Goal: Book appointment/travel/reservation

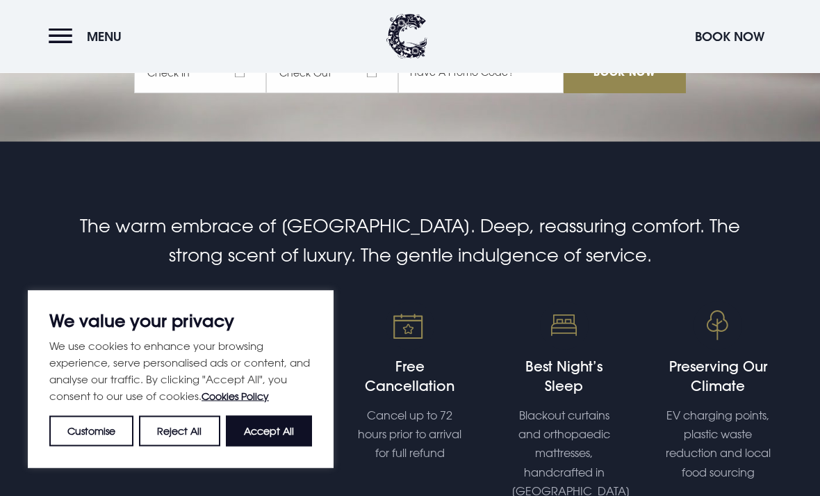
scroll to position [362, 0]
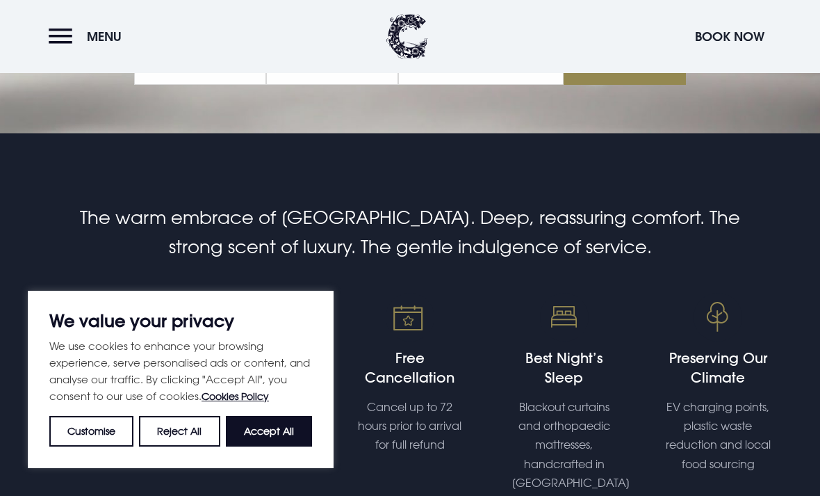
click at [298, 446] on button "Accept All" at bounding box center [269, 431] width 86 height 31
checkbox input "true"
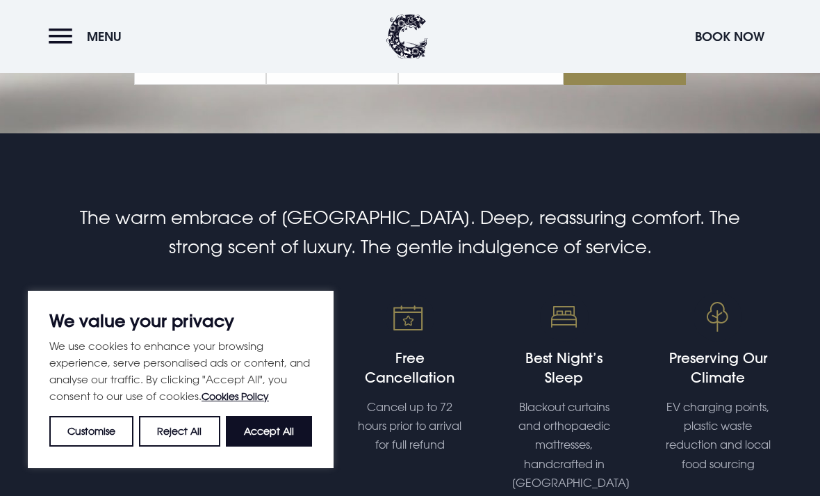
checkbox input "true"
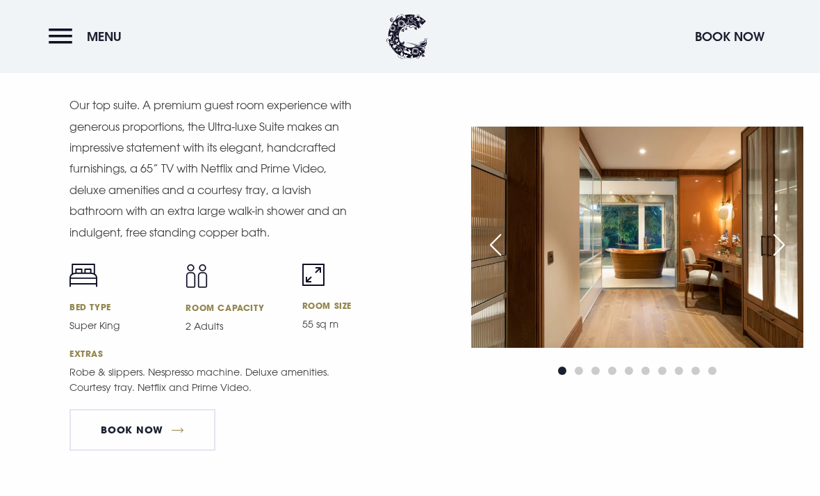
scroll to position [1762, 0]
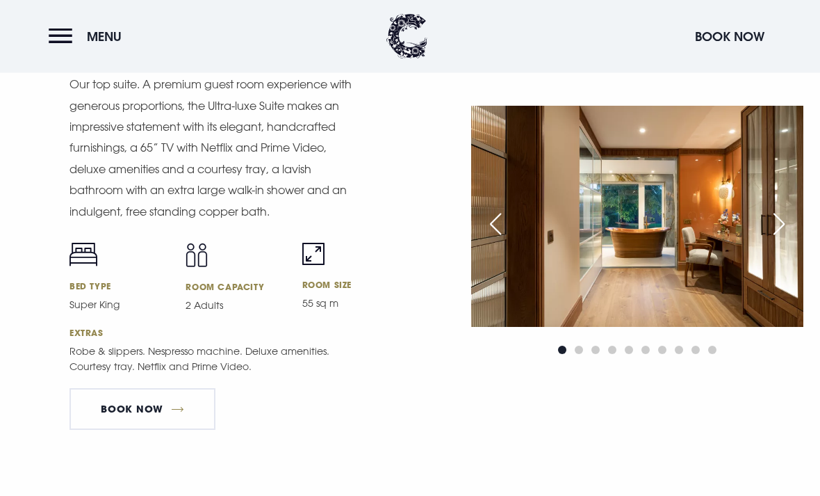
click at [783, 240] on div "Next slide" at bounding box center [779, 224] width 35 height 31
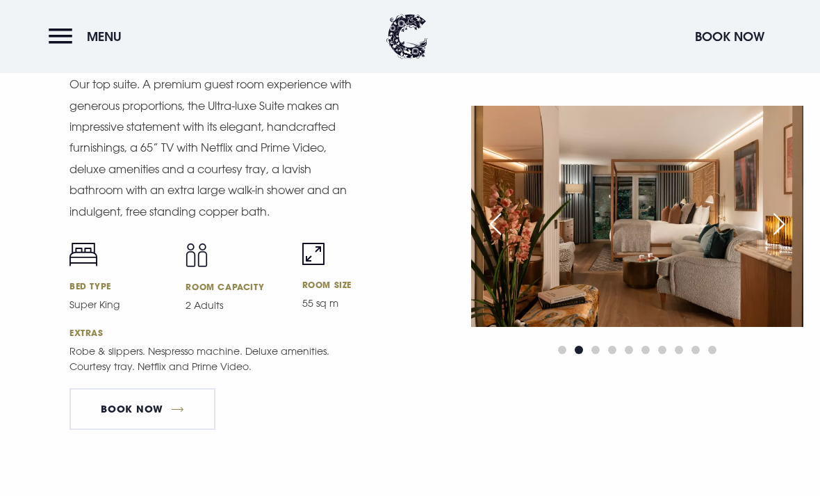
click at [777, 239] on div "Next slide" at bounding box center [779, 224] width 35 height 31
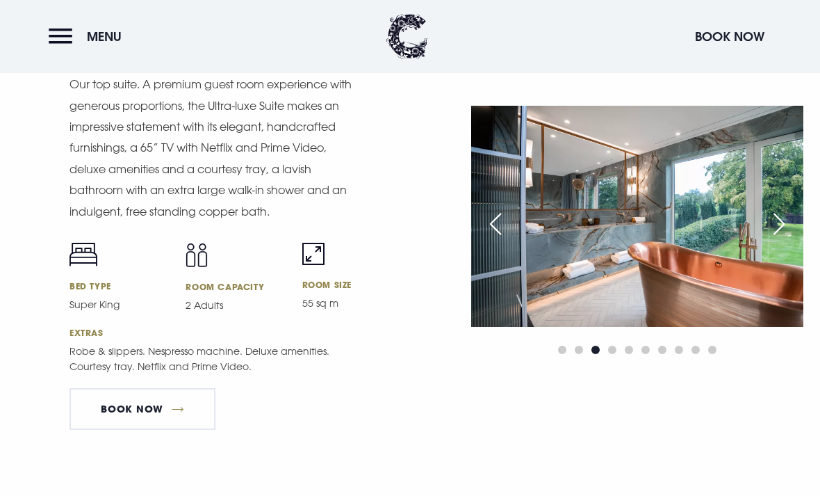
click at [774, 239] on div "Next slide" at bounding box center [779, 224] width 35 height 31
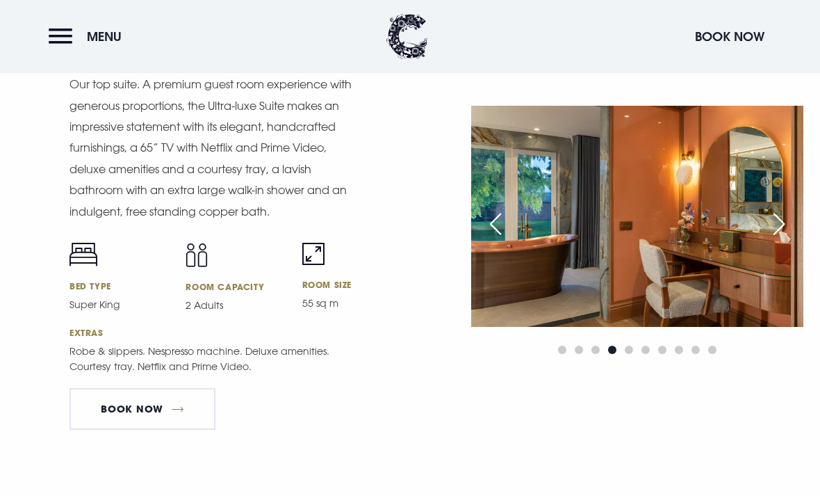
click at [772, 239] on div "Next slide" at bounding box center [779, 224] width 35 height 31
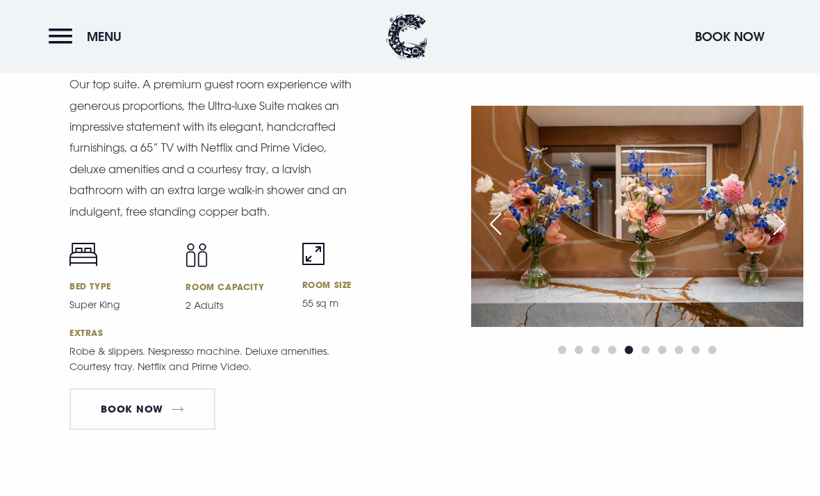
click at [772, 239] on div "Next slide" at bounding box center [779, 224] width 35 height 31
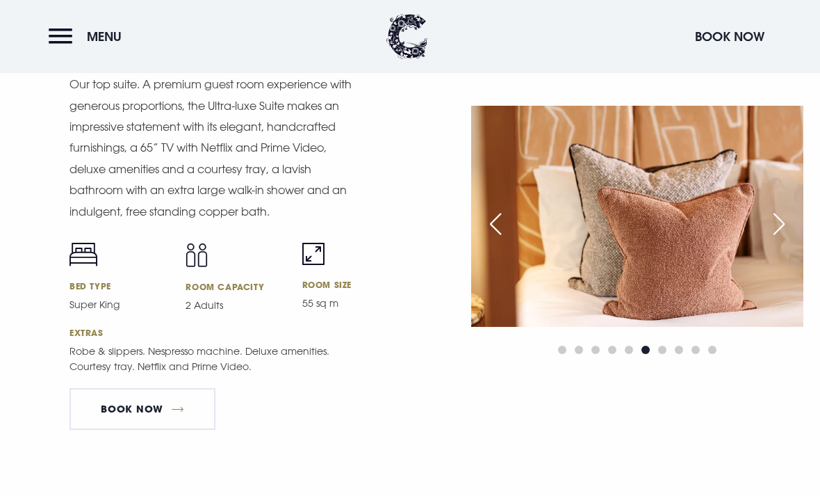
click at [774, 239] on div "Next slide" at bounding box center [779, 224] width 35 height 31
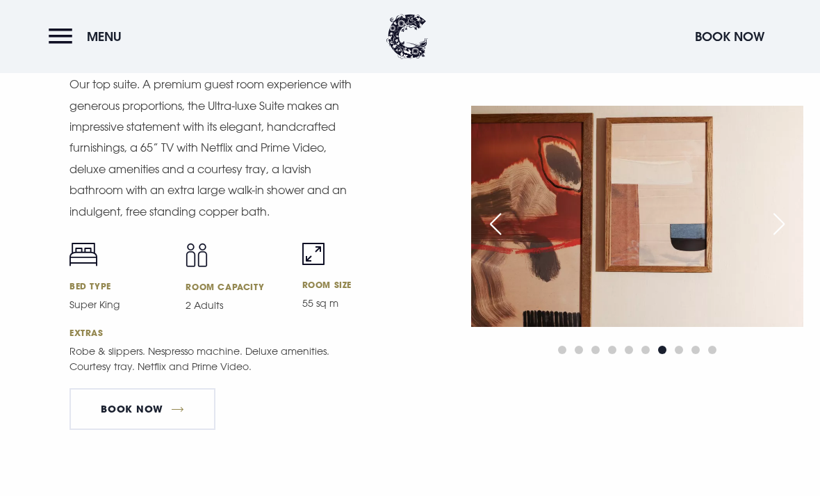
click at [775, 239] on div "Next slide" at bounding box center [779, 224] width 35 height 31
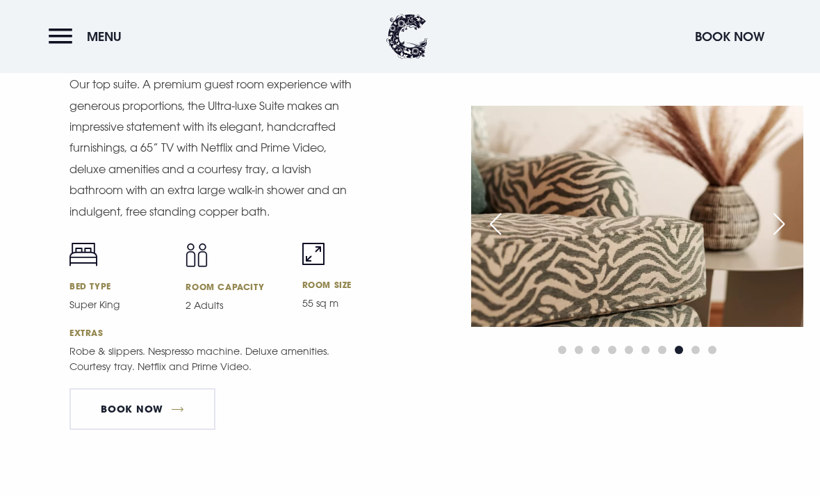
click at [776, 239] on div "Next slide" at bounding box center [779, 224] width 35 height 31
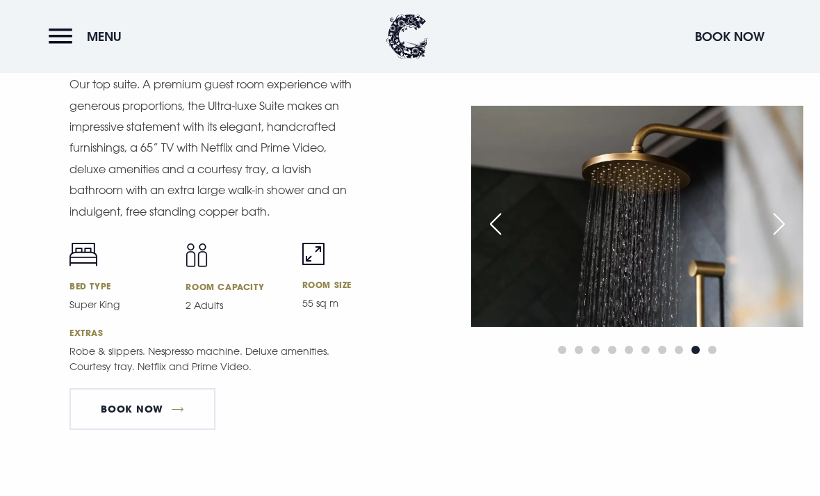
click at [774, 239] on div "Next slide" at bounding box center [779, 224] width 35 height 31
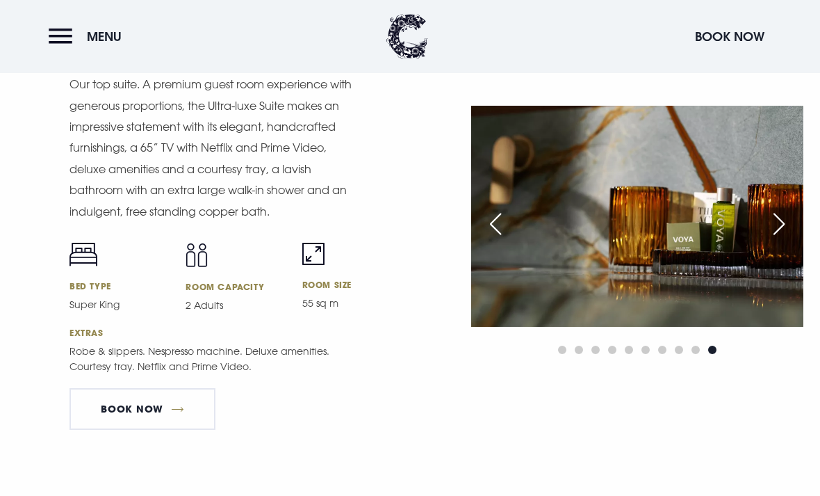
click at [777, 239] on div "Next slide" at bounding box center [779, 224] width 35 height 31
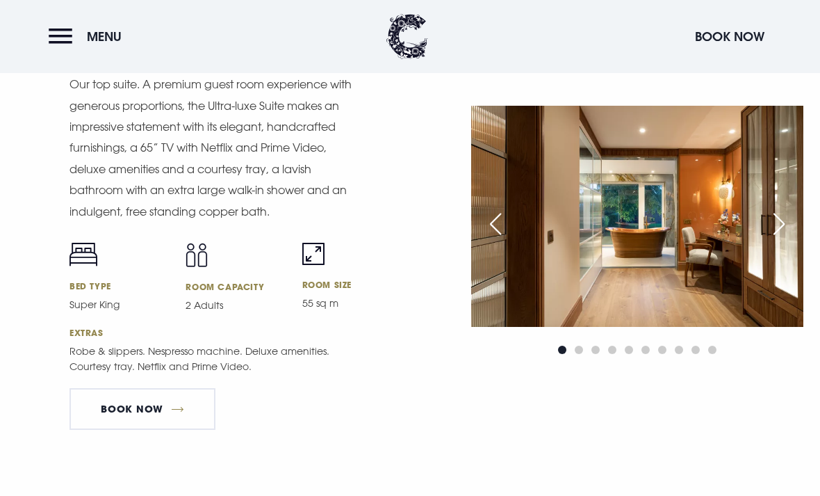
click at [774, 239] on div "Next slide" at bounding box center [779, 224] width 35 height 31
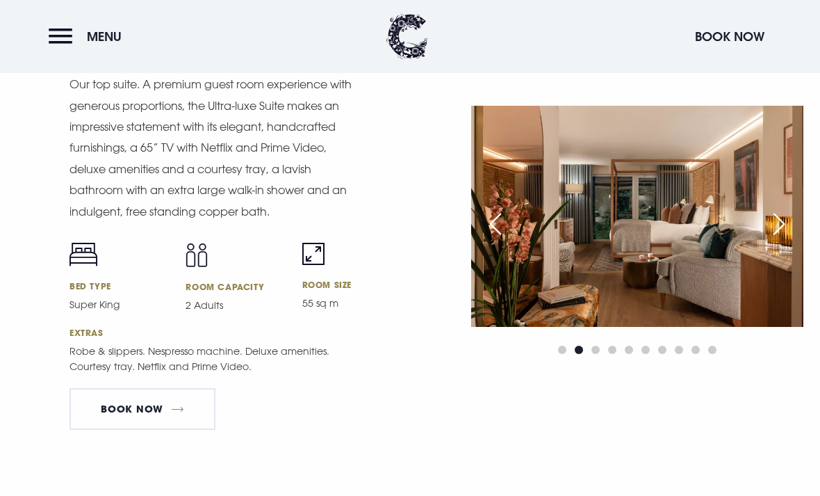
click at [775, 239] on div "Next slide" at bounding box center [779, 224] width 35 height 31
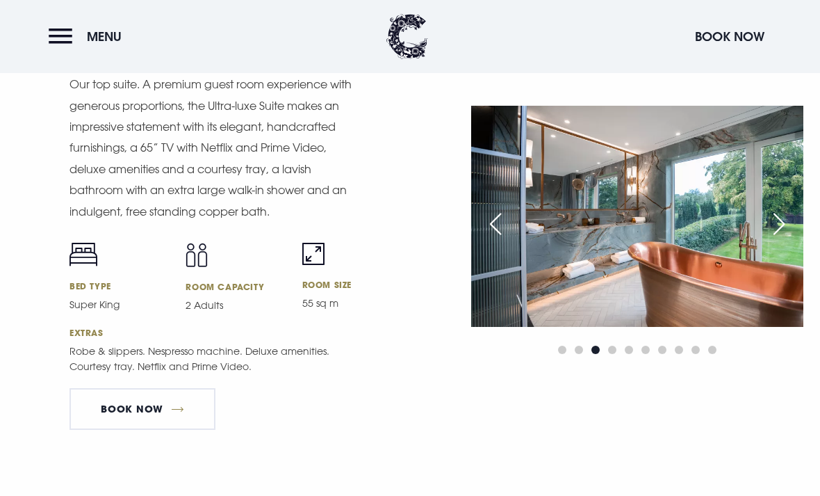
click at [778, 239] on div "Next slide" at bounding box center [779, 224] width 35 height 31
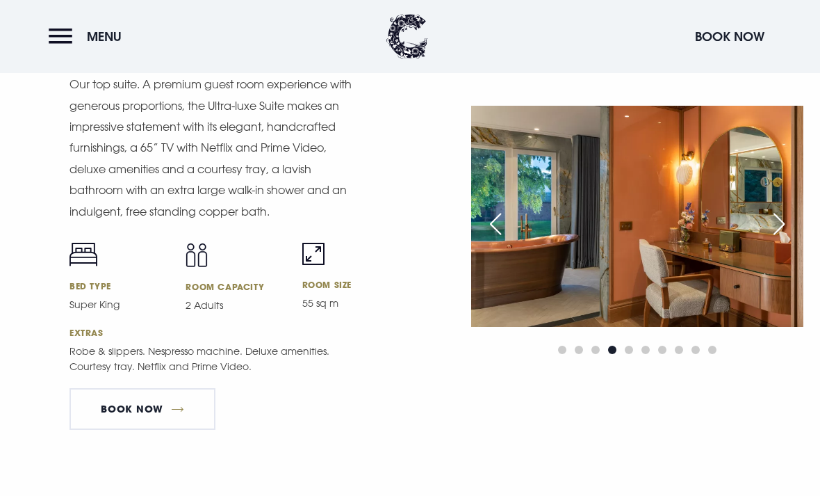
click at [772, 239] on div "Next slide" at bounding box center [779, 224] width 35 height 31
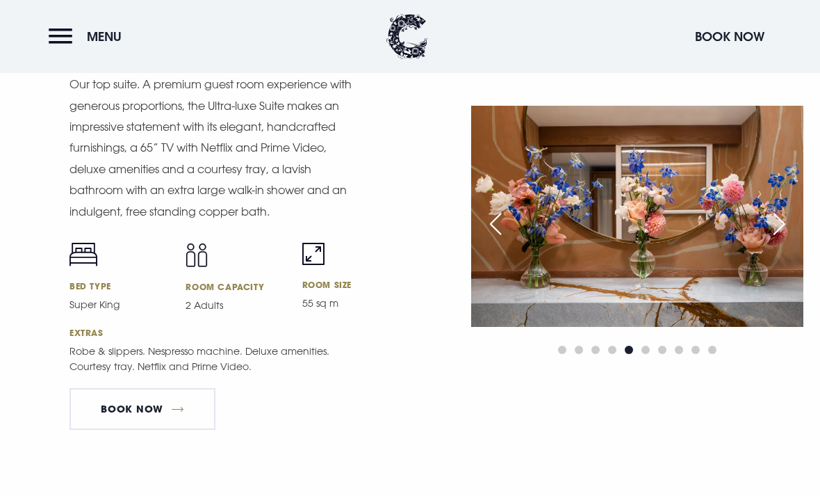
click at [774, 239] on div "Next slide" at bounding box center [779, 224] width 35 height 31
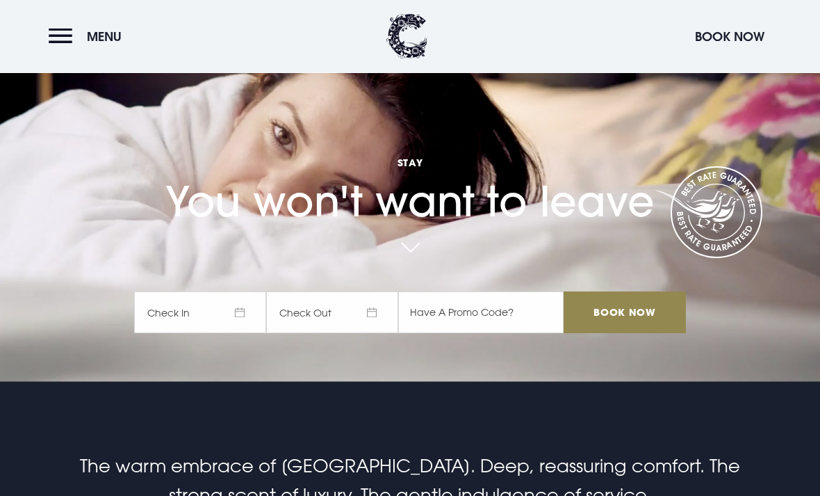
scroll to position [0, 0]
